Goal: Navigation & Orientation: Understand site structure

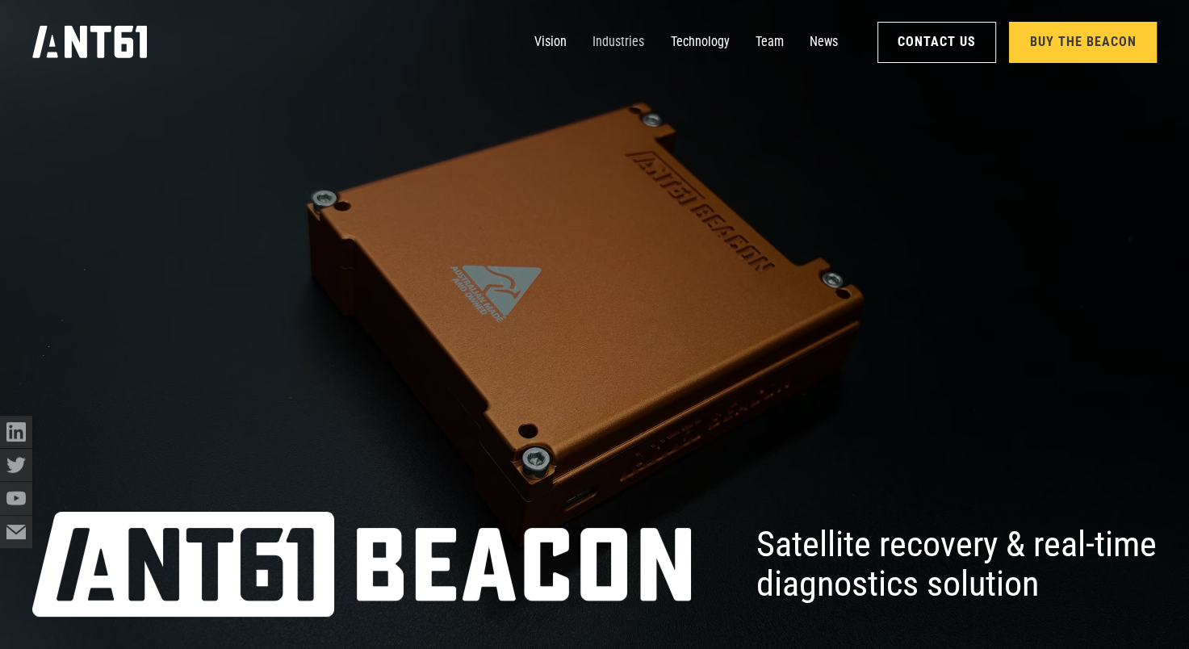
click at [639, 40] on link "Industries" at bounding box center [618, 42] width 52 height 32
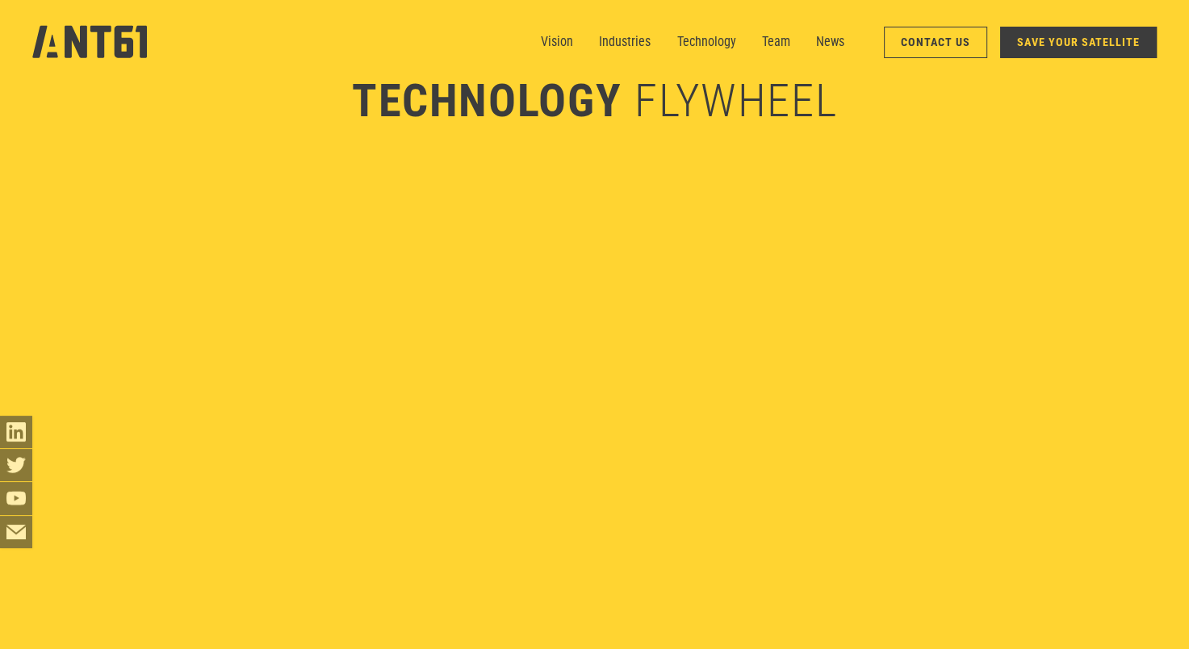
scroll to position [4002, 0]
click at [731, 40] on link "Technology" at bounding box center [706, 42] width 59 height 32
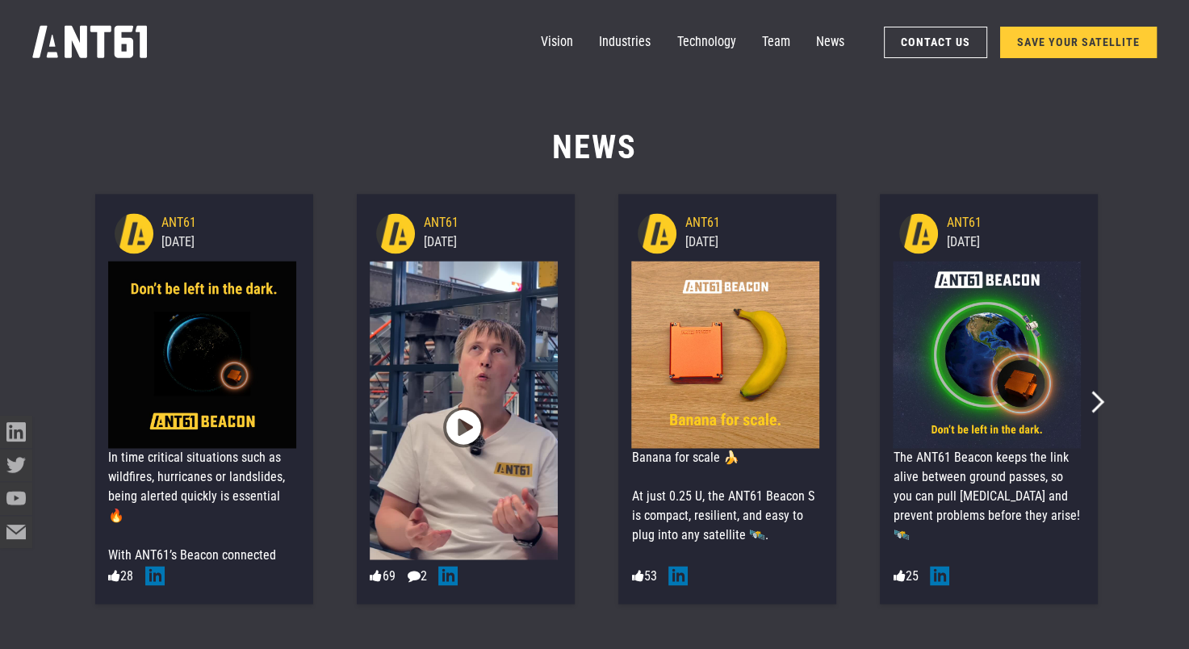
scroll to position [8358, 0]
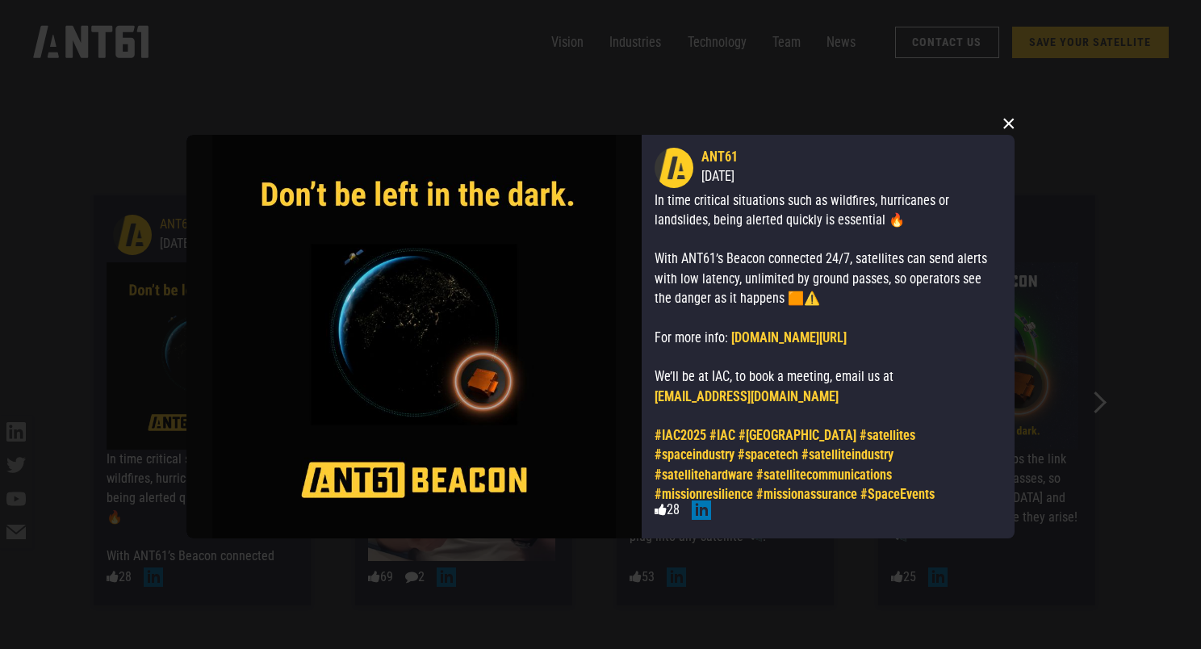
click at [1013, 119] on button "×" at bounding box center [1009, 123] width 24 height 24
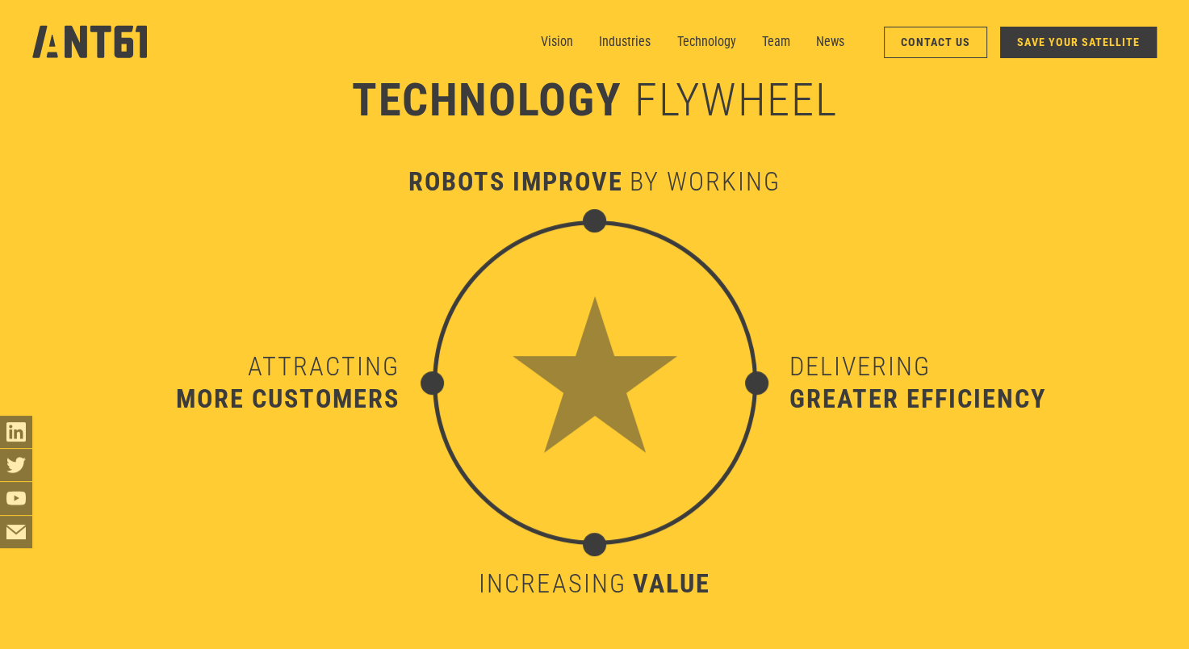
scroll to position [6324, 0]
click at [1027, 31] on link "SAVE YOUR SATELLITE" at bounding box center [1078, 42] width 157 height 31
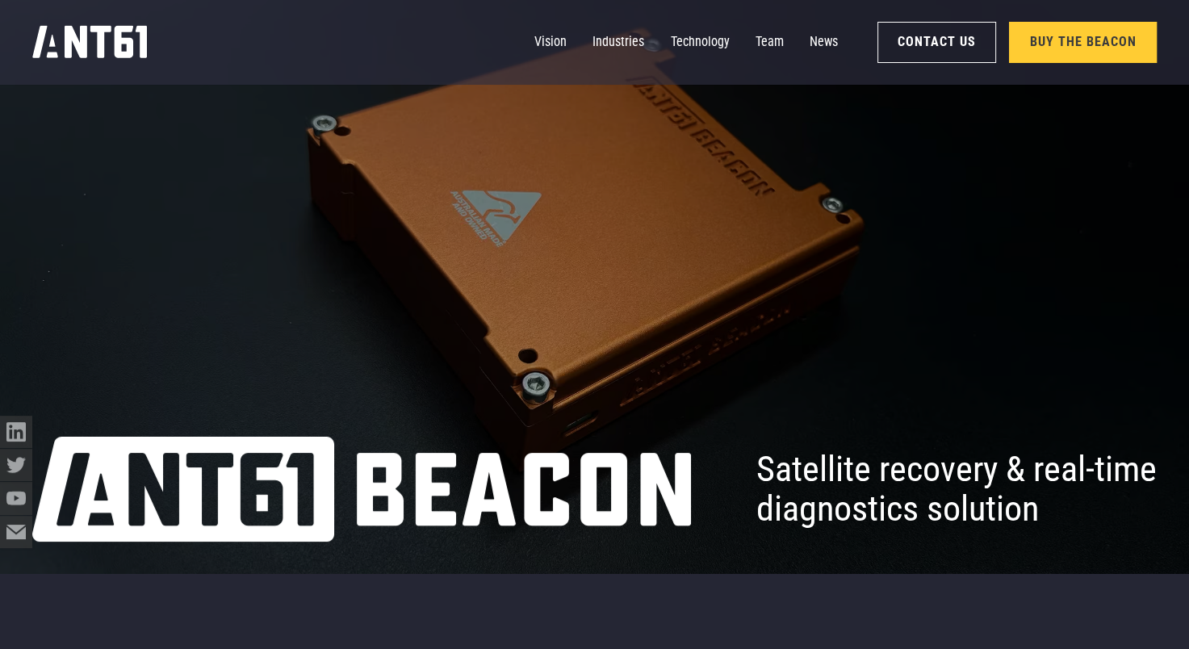
scroll to position [81, 0]
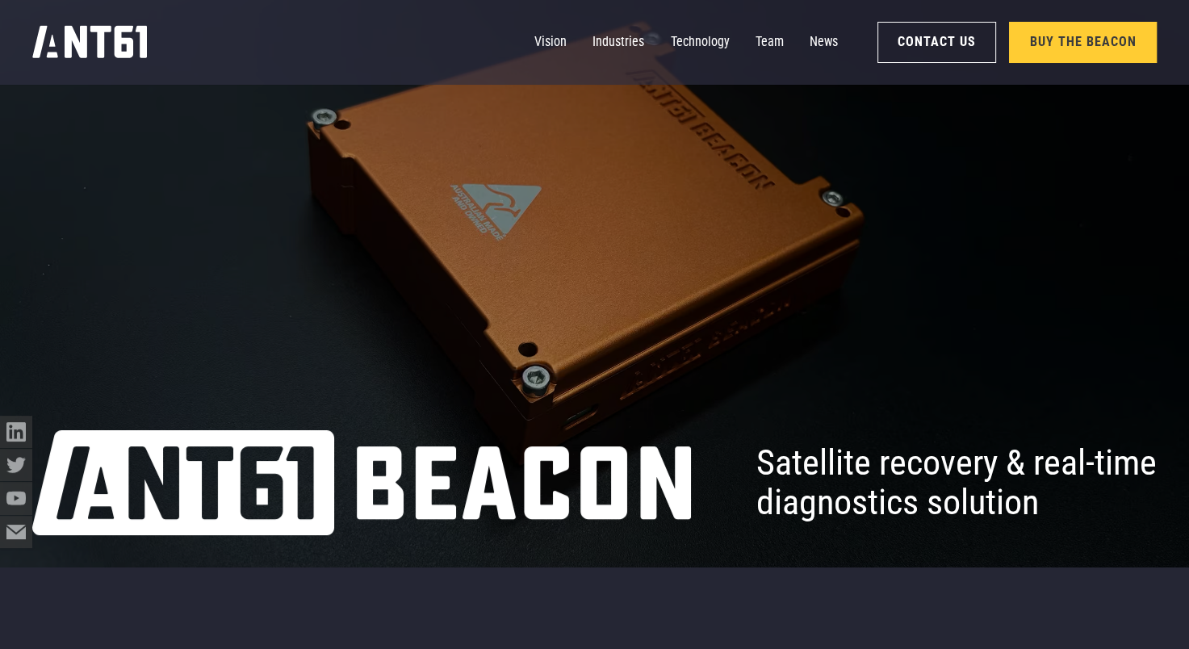
click at [707, 60] on nav "Vision Industries Industries Technology Team News Contact Us Buy the Beacon" at bounding box center [845, 42] width 622 height 40
click at [701, 46] on link "Technology" at bounding box center [700, 42] width 59 height 32
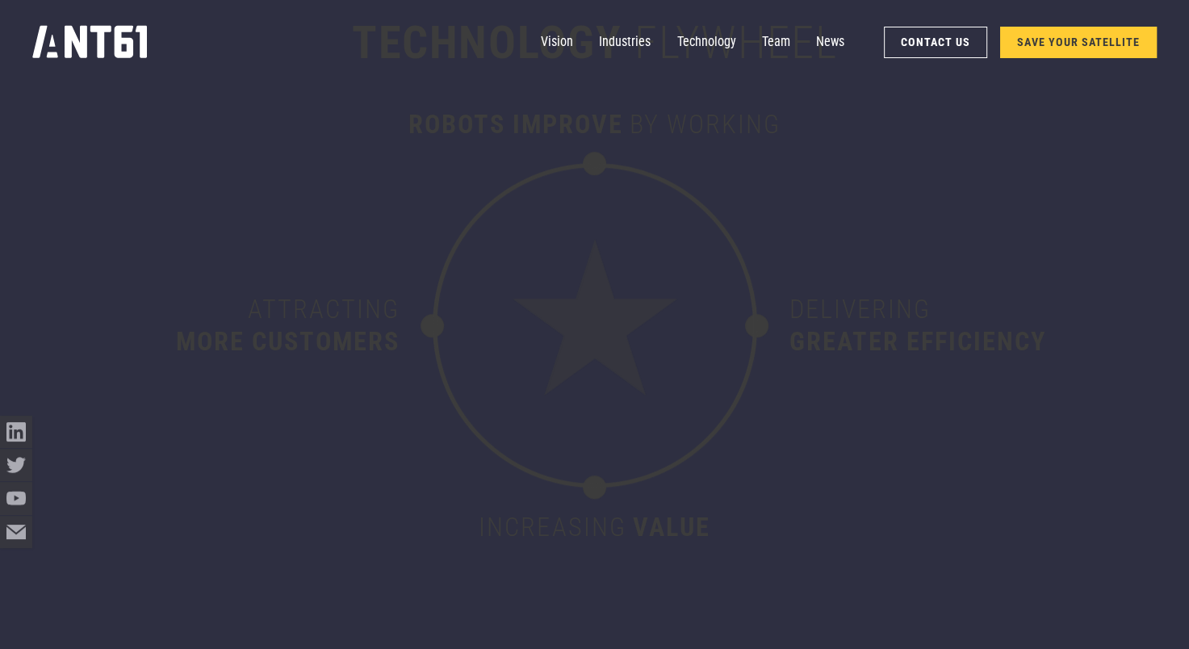
scroll to position [6975, 0]
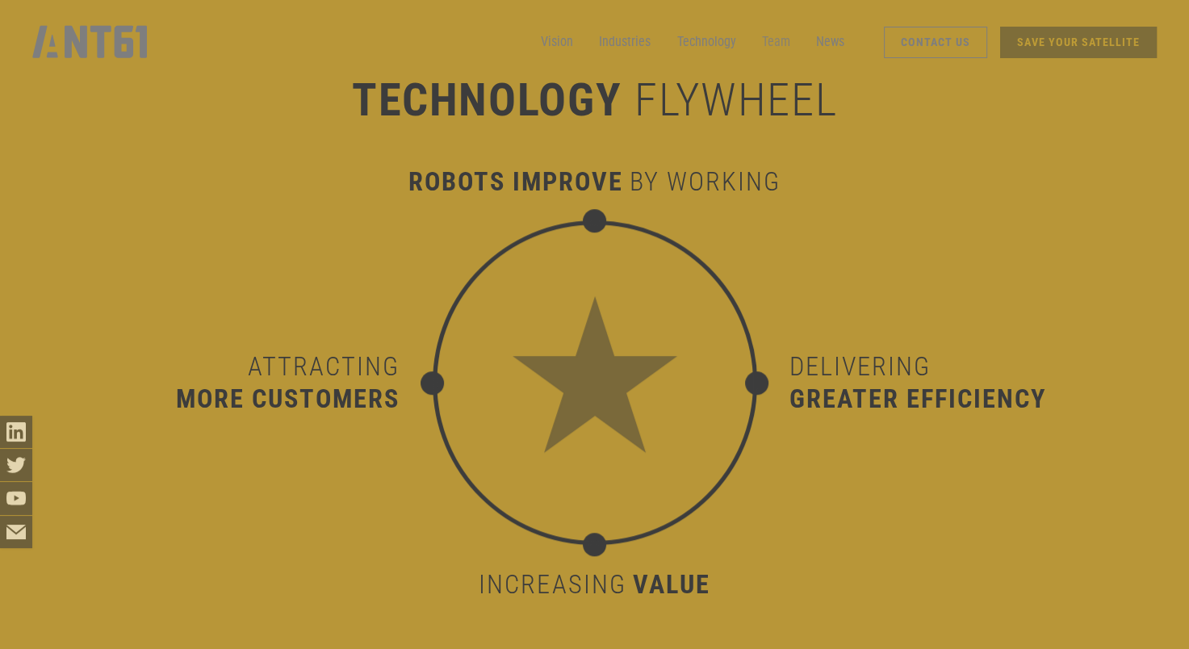
click at [785, 37] on link "Team" at bounding box center [776, 42] width 28 height 32
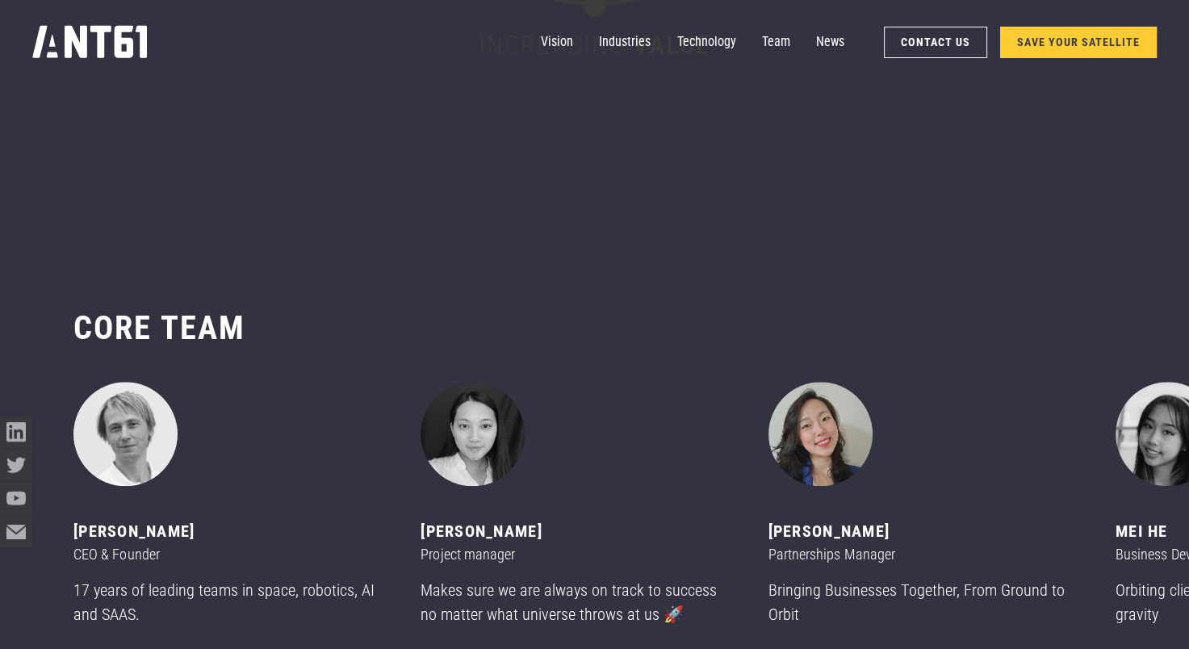
scroll to position [7572, 0]
